Goal: Transaction & Acquisition: Book appointment/travel/reservation

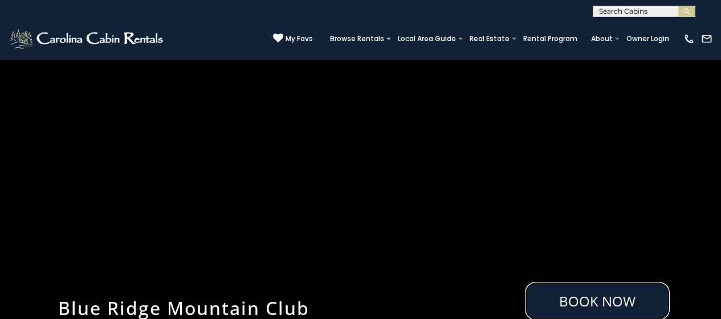
click at [565, 307] on link "Book Now" at bounding box center [597, 301] width 145 height 38
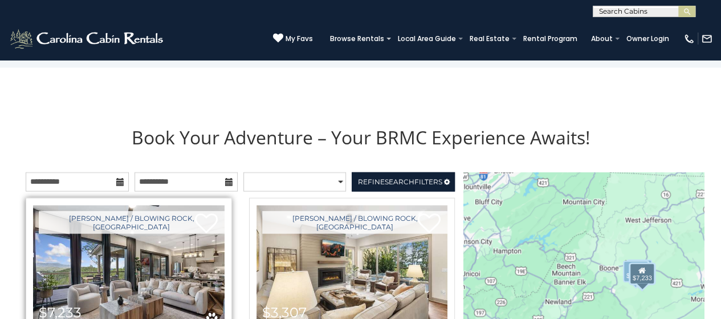
scroll to position [1100, 0]
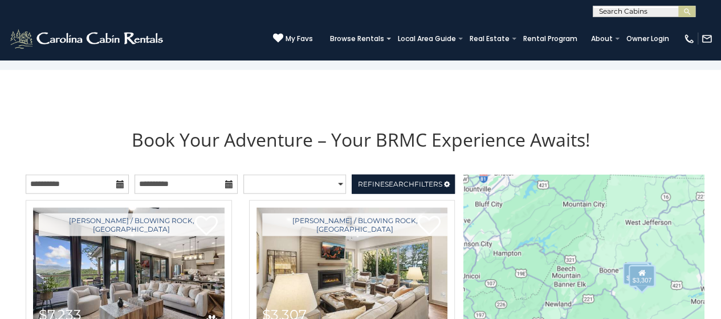
click at [118, 180] on icon at bounding box center [120, 184] width 8 height 8
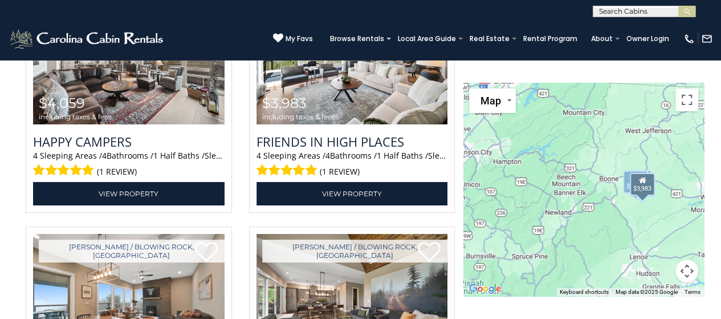
scroll to position [1924, 0]
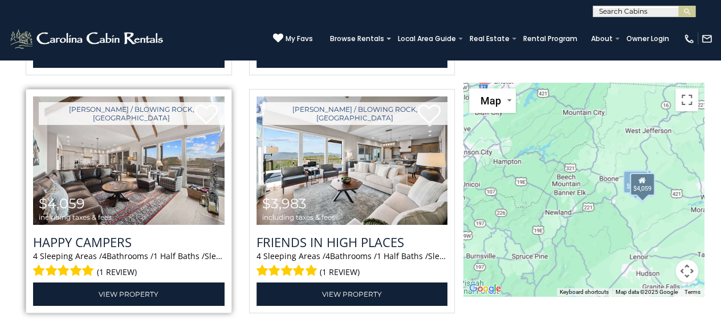
click at [170, 170] on img at bounding box center [129, 160] width 192 height 128
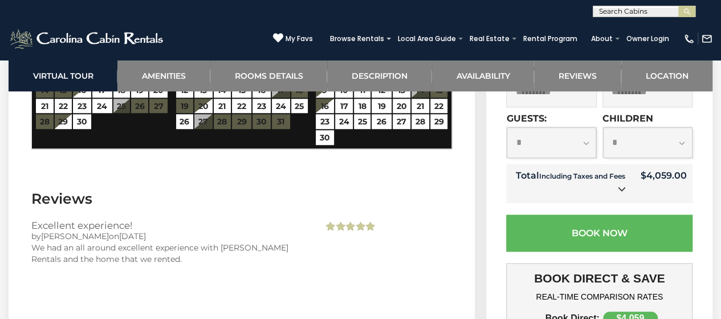
scroll to position [2488, 0]
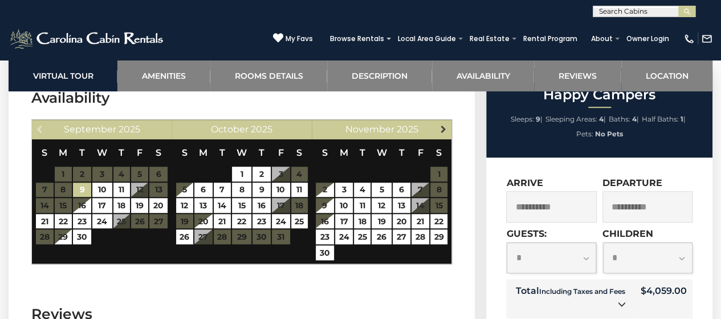
click at [448, 133] on span "Next" at bounding box center [443, 128] width 9 height 9
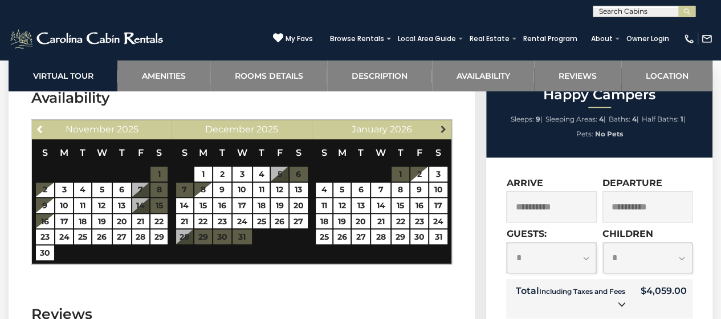
click at [443, 133] on span "Next" at bounding box center [443, 128] width 9 height 9
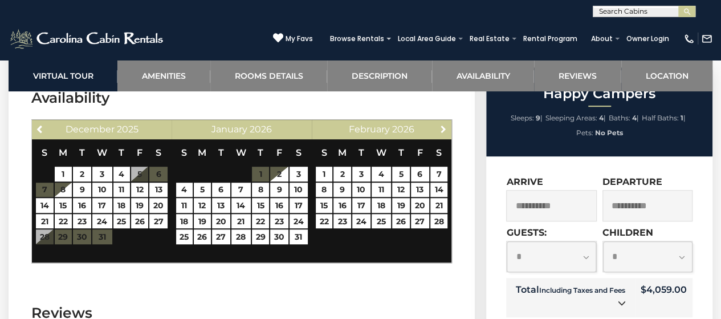
click at [443, 133] on span "Next" at bounding box center [443, 128] width 9 height 9
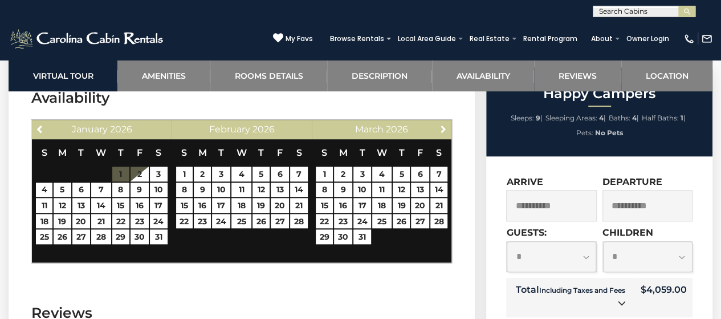
click at [443, 133] on span "Next" at bounding box center [443, 128] width 9 height 9
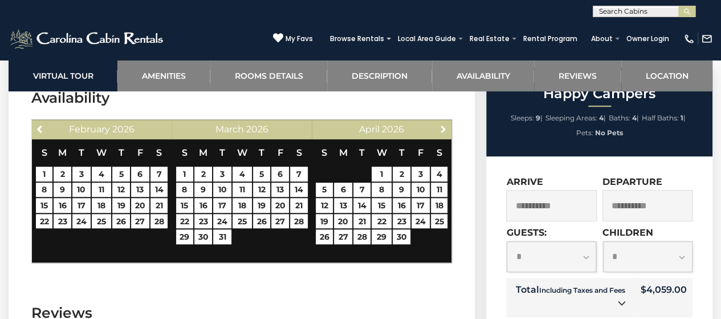
click at [443, 133] on span "Next" at bounding box center [443, 128] width 9 height 9
